Goal: Transaction & Acquisition: Purchase product/service

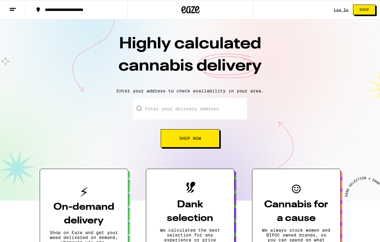
click at [339, 11] on link "Log In" at bounding box center [341, 10] width 15 height 4
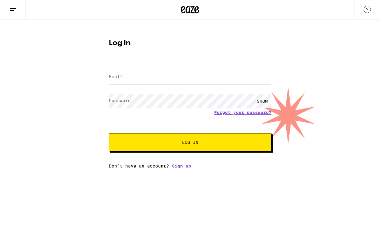
type input "[EMAIL_ADDRESS][DOMAIN_NAME]"
click at [202, 142] on span "Log In" at bounding box center [191, 142] width 114 height 4
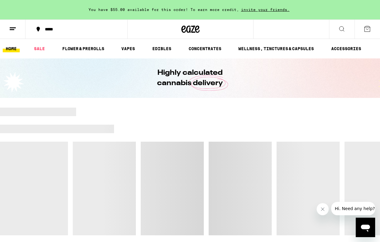
click at [14, 32] on button at bounding box center [13, 29] width 26 height 19
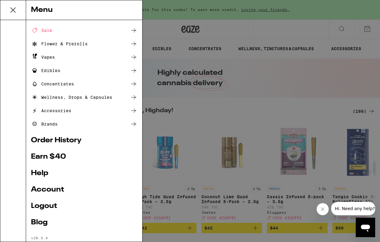
scroll to position [23, 0]
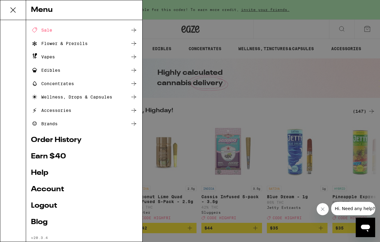
click at [72, 138] on link "Order History" at bounding box center [84, 139] width 107 height 7
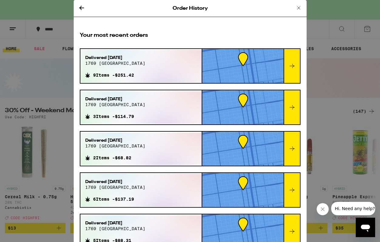
click at [295, 68] on icon at bounding box center [292, 65] width 7 height 7
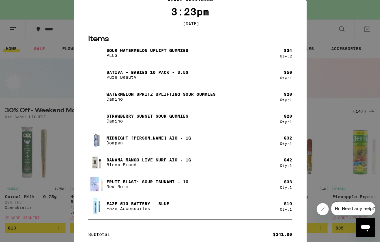
scroll to position [35, 0]
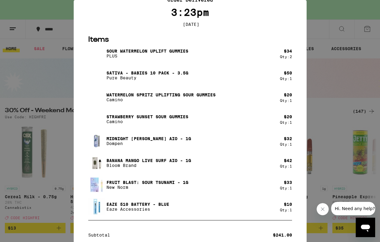
click at [115, 80] on p "Pure Beauty" at bounding box center [148, 77] width 82 height 5
click at [150, 73] on p "Sativa - Babies 10 Pack - 3.5g" at bounding box center [148, 72] width 82 height 5
click at [344, 92] on div "Your Order Order Delivered 3:23pm [DATE] Items Sour Watermelon UPLIFT Gummies P…" at bounding box center [190, 121] width 380 height 242
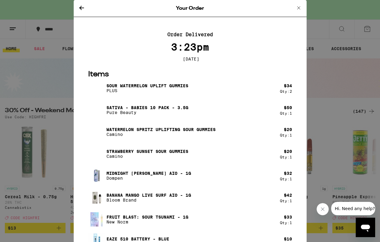
click at [80, 8] on icon at bounding box center [81, 8] width 5 height 4
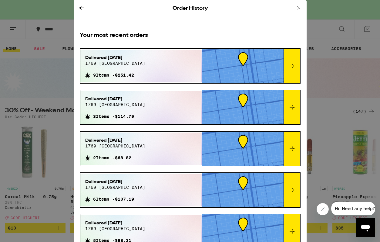
click at [295, 107] on icon at bounding box center [292, 107] width 7 height 7
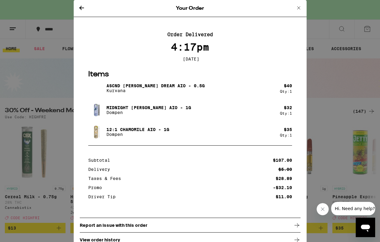
click at [83, 6] on icon at bounding box center [81, 7] width 7 height 7
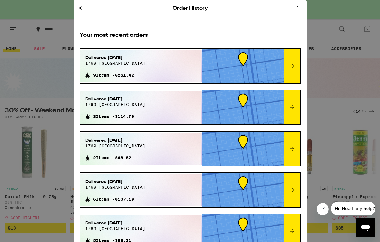
click at [165, 147] on div "Delivered [DATE] 1769 broadway 2 Items - $68.82" at bounding box center [141, 148] width 122 height 32
click at [288, 151] on div at bounding box center [292, 148] width 16 height 34
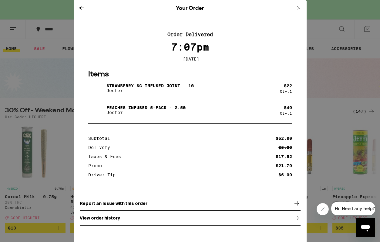
click at [298, 6] on icon at bounding box center [299, 7] width 3 height 3
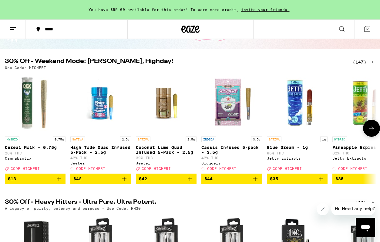
scroll to position [47, 0]
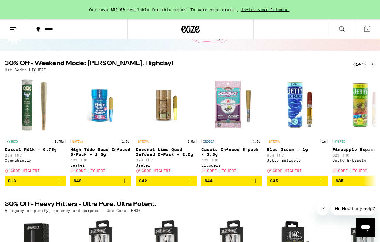
click at [366, 63] on div "(147)" at bounding box center [364, 63] width 22 height 7
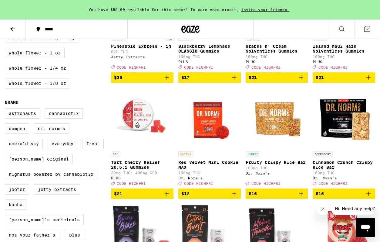
scroll to position [471, 0]
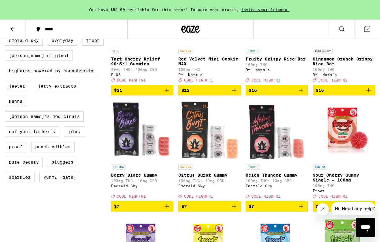
click at [16, 91] on label "Jeeter" at bounding box center [17, 86] width 24 height 10
click at [6, 6] on input "Jeeter" at bounding box center [6, 6] width 0 height 0
checkbox input "true"
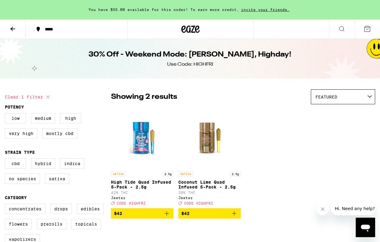
click at [184, 28] on icon at bounding box center [184, 29] width 5 height 7
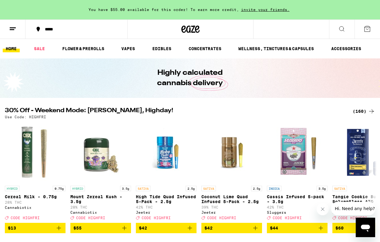
click at [13, 28] on icon at bounding box center [12, 28] width 7 height 7
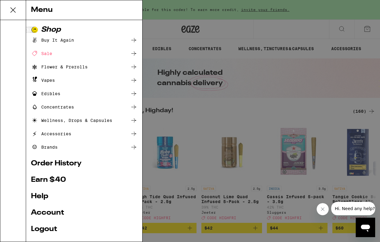
click at [65, 144] on div "Brands" at bounding box center [84, 146] width 107 height 7
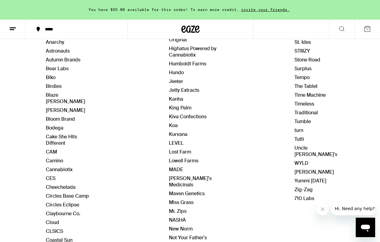
scroll to position [77, 0]
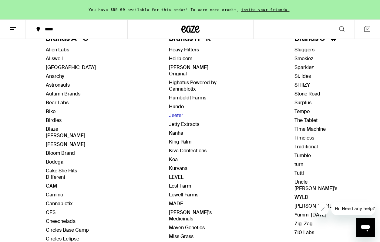
click at [176, 112] on link "Jeeter" at bounding box center [176, 115] width 14 height 6
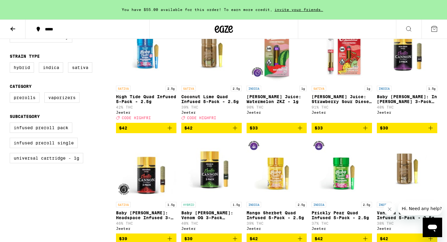
scroll to position [128, 0]
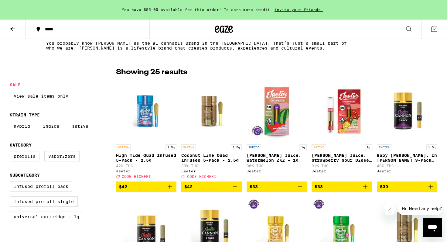
click at [133, 100] on img "Open page for High Tide Quad Infused 5-Pack - 2.5g from Jeeter" at bounding box center [146, 110] width 60 height 61
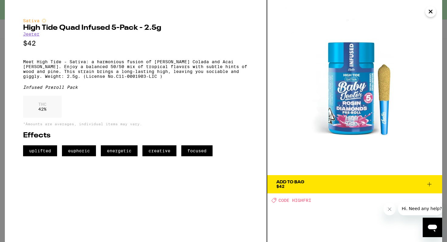
click at [380, 14] on icon "Close" at bounding box center [430, 11] width 7 height 9
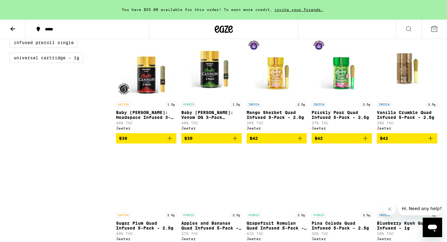
scroll to position [357, 0]
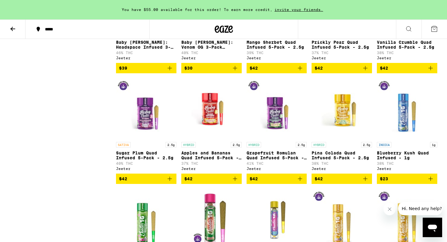
click at [210, 127] on img "Open page for Apples and Bananas Quad Infused 5-Pack - 2.5g from Jeeter" at bounding box center [211, 108] width 60 height 61
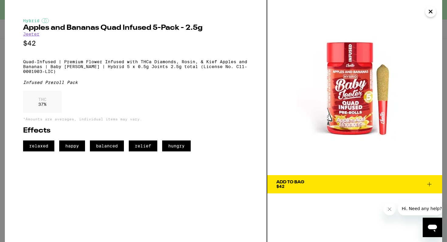
click at [380, 9] on icon "Close" at bounding box center [430, 11] width 7 height 9
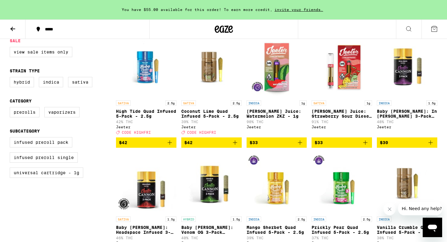
scroll to position [166, 0]
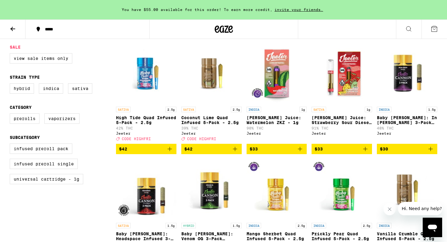
click at [152, 81] on img "Open page for High Tide Quad Infused 5-Pack - 2.5g from Jeeter" at bounding box center [146, 73] width 60 height 61
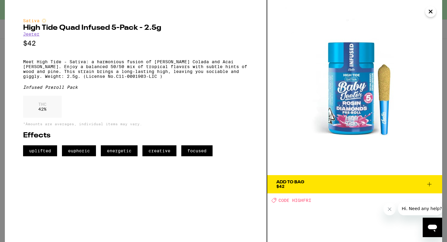
click at [380, 10] on icon "Close" at bounding box center [430, 11] width 7 height 9
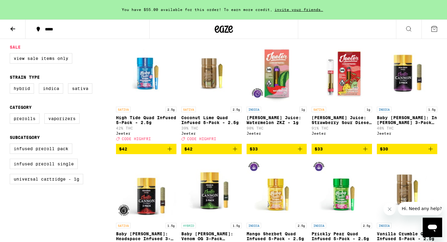
click at [8, 29] on button at bounding box center [13, 29] width 26 height 19
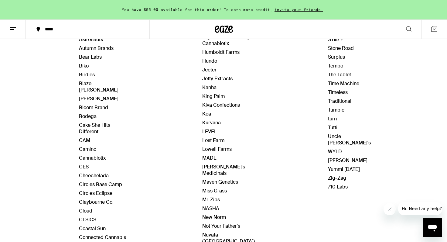
scroll to position [230, 0]
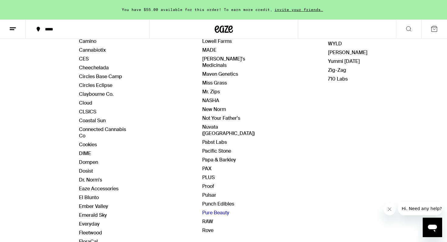
click at [214, 209] on link "Pure Beauty" at bounding box center [215, 212] width 27 height 6
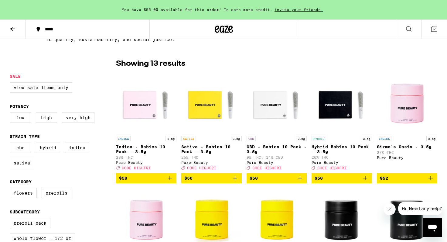
scroll to position [136, 0]
